Goal: Transaction & Acquisition: Purchase product/service

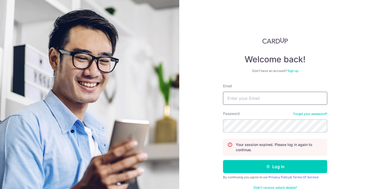
type input "ziyingc15@gmail.com"
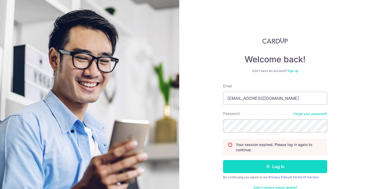
scroll to position [0, 0]
click at [263, 171] on button "Log in" at bounding box center [275, 166] width 104 height 13
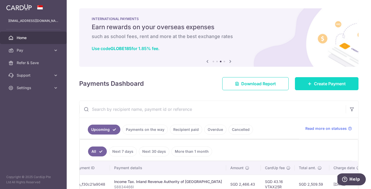
click at [309, 88] on link "Create Payment" at bounding box center [327, 83] width 64 height 13
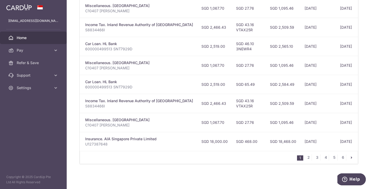
scroll to position [0, 111]
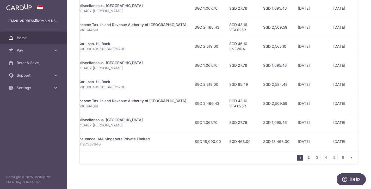
click at [309, 158] on link "2" at bounding box center [309, 157] width 6 height 6
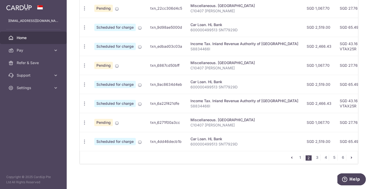
scroll to position [208, 0]
click at [319, 159] on link "3" at bounding box center [317, 157] width 6 height 6
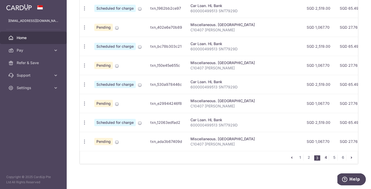
click at [324, 160] on link "4" at bounding box center [326, 157] width 6 height 6
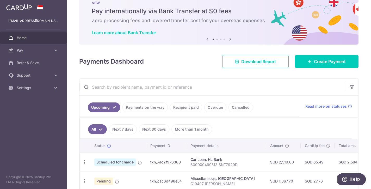
click at [177, 85] on input "text" at bounding box center [213, 87] width 266 height 17
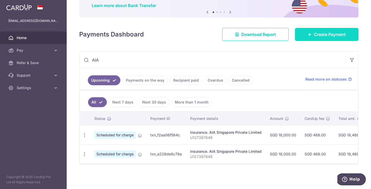
scroll to position [43, 0]
type input "AIA"
click at [328, 35] on span "Create Payment" at bounding box center [330, 34] width 32 height 6
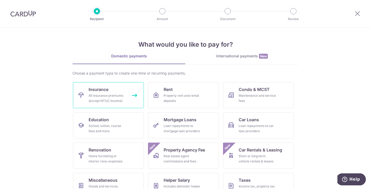
click at [118, 99] on div "All insurance premiums (except NTUC Income)" at bounding box center [108, 98] width 38 height 10
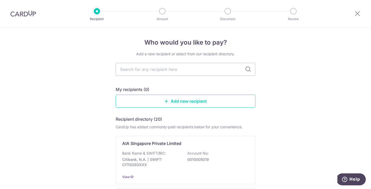
type input "i"
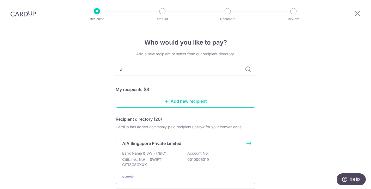
type input "a"
click at [179, 159] on p "Citibank, N.A. | SWIFT: CITISGSGXXX" at bounding box center [151, 162] width 58 height 10
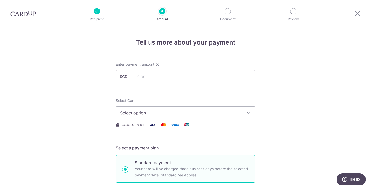
click at [155, 79] on input "text" at bounding box center [186, 76] width 140 height 13
type input "2,780.00"
click at [214, 107] on button "Select option" at bounding box center [186, 112] width 140 height 13
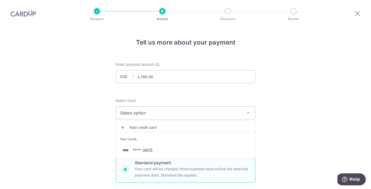
click at [213, 111] on span "Select option" at bounding box center [180, 113] width 121 height 6
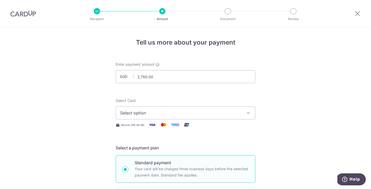
click at [213, 111] on span "Select option" at bounding box center [180, 113] width 121 height 6
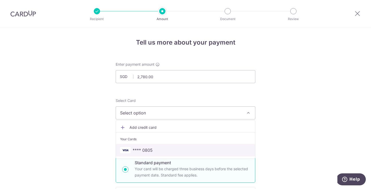
click at [191, 152] on span "**** 0805" at bounding box center [185, 150] width 131 height 6
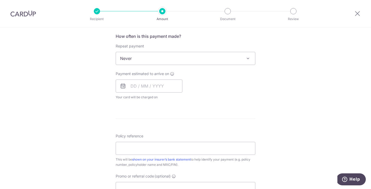
scroll to position [197, 0]
click at [134, 85] on input "text" at bounding box center [149, 85] width 67 height 13
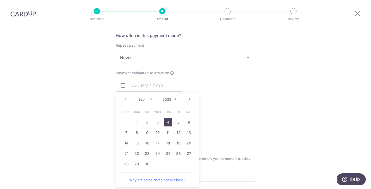
click at [166, 120] on link "4" at bounding box center [168, 122] width 8 height 8
type input "04/09/2025"
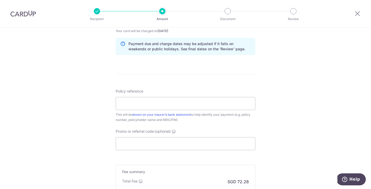
scroll to position [295, 0]
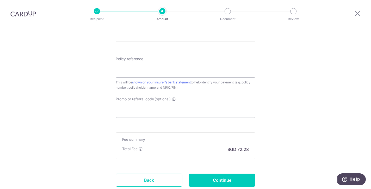
click at [192, 78] on div "Policy reference This will be shown on your insurer’s bank statement to help id…" at bounding box center [186, 73] width 140 height 34
click at [131, 70] on input "Policy reference" at bounding box center [186, 71] width 140 height 13
paste input "L546832635"
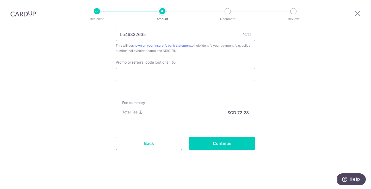
scroll to position [331, 0]
type input "L546832635"
click at [230, 77] on input "Promo or referral code (optional)" at bounding box center [186, 74] width 140 height 13
click at [227, 143] on input "Continue" at bounding box center [222, 143] width 67 height 13
type input "Create Schedule"
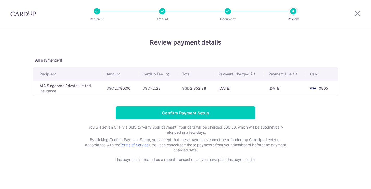
scroll to position [4, 0]
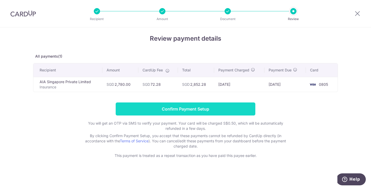
click at [218, 108] on input "Confirm Payment Setup" at bounding box center [186, 108] width 140 height 13
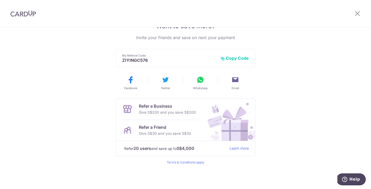
scroll to position [117, 0]
